Goal: Task Accomplishment & Management: Use online tool/utility

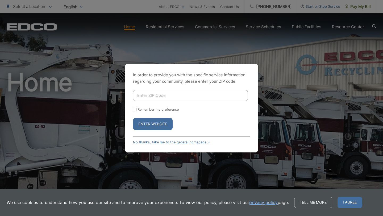
click at [154, 95] on input "Enter ZIP Code" at bounding box center [190, 95] width 115 height 11
type input "92104"
click at [155, 124] on button "Enter Website" at bounding box center [153, 124] width 40 height 12
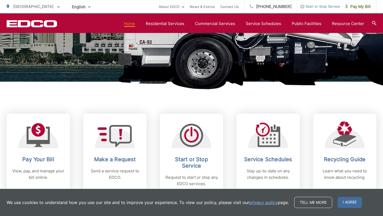
scroll to position [153, 0]
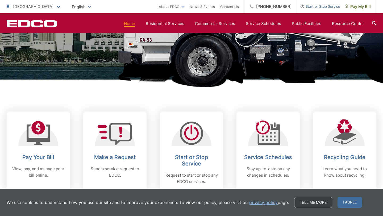
click at [303, 203] on link "Tell me more" at bounding box center [313, 202] width 38 height 11
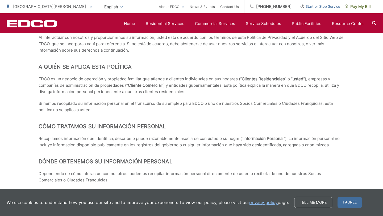
scroll to position [1299, 0]
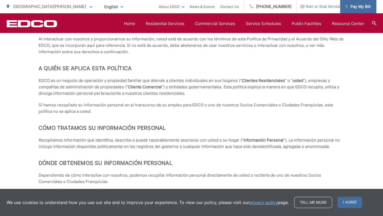
click at [360, 7] on span "Pay My Bill" at bounding box center [357, 6] width 25 height 6
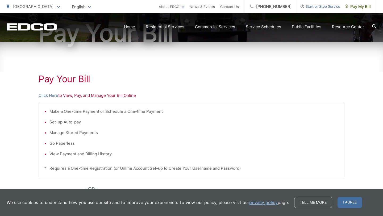
scroll to position [96, 0]
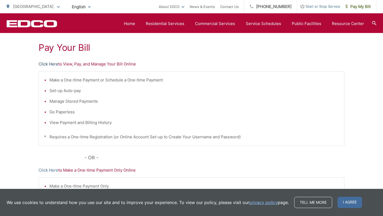
click at [52, 62] on link "Click Here" at bounding box center [49, 64] width 20 height 6
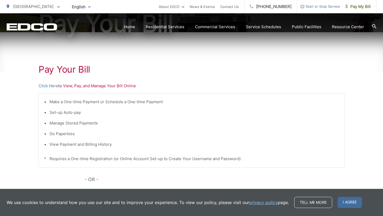
scroll to position [75, 0]
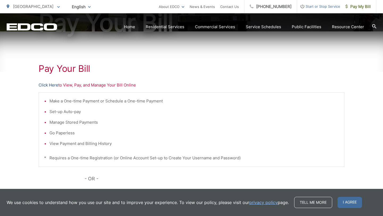
click at [45, 84] on link "Click Here" at bounding box center [49, 85] width 20 height 6
